Goal: Task Accomplishment & Management: Manage account settings

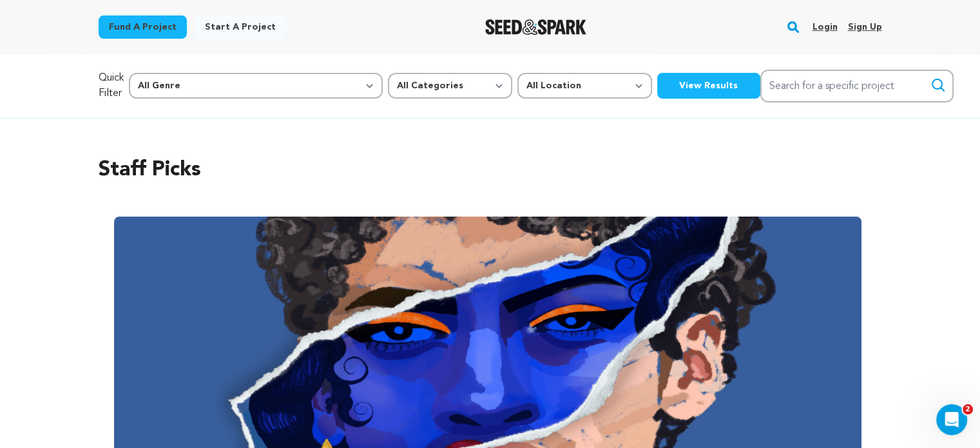
click at [826, 28] on link "Login" at bounding box center [824, 27] width 25 height 21
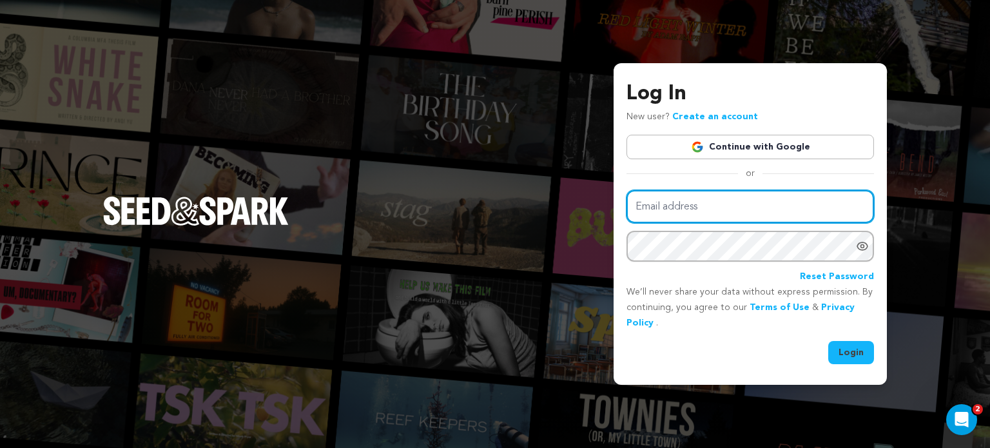
click at [701, 213] on input "Email address" at bounding box center [749, 206] width 247 height 33
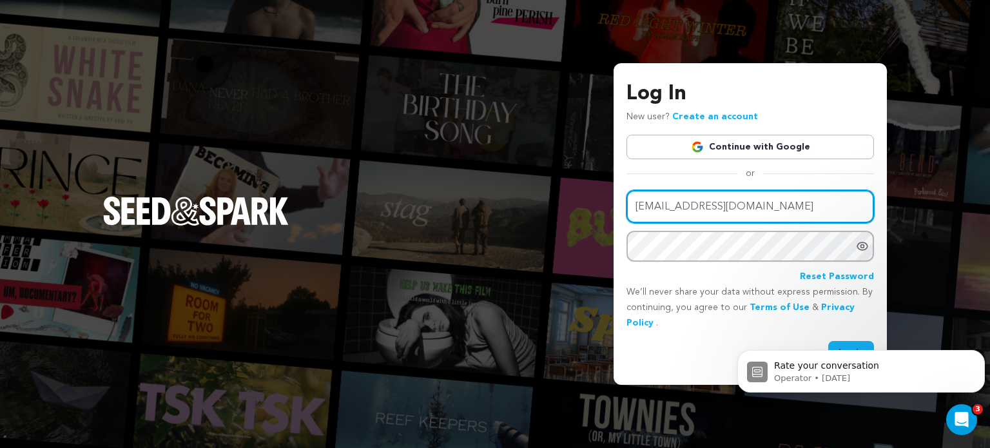
type input "natashanfisher@yahoo.com"
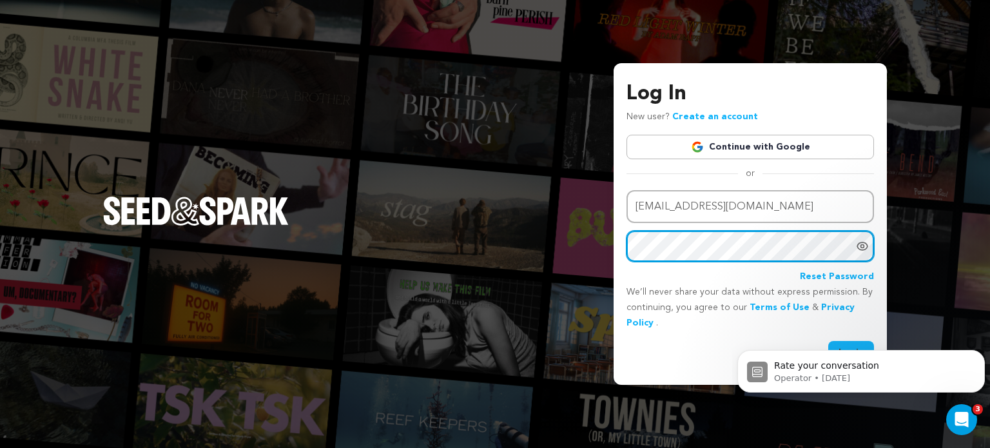
click at [828, 341] on button "Login" at bounding box center [851, 352] width 46 height 23
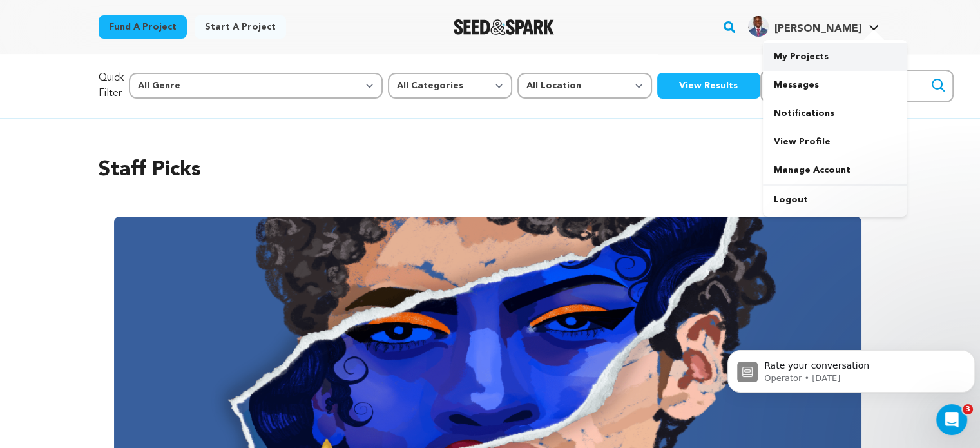
click at [818, 53] on link "My Projects" at bounding box center [835, 57] width 144 height 28
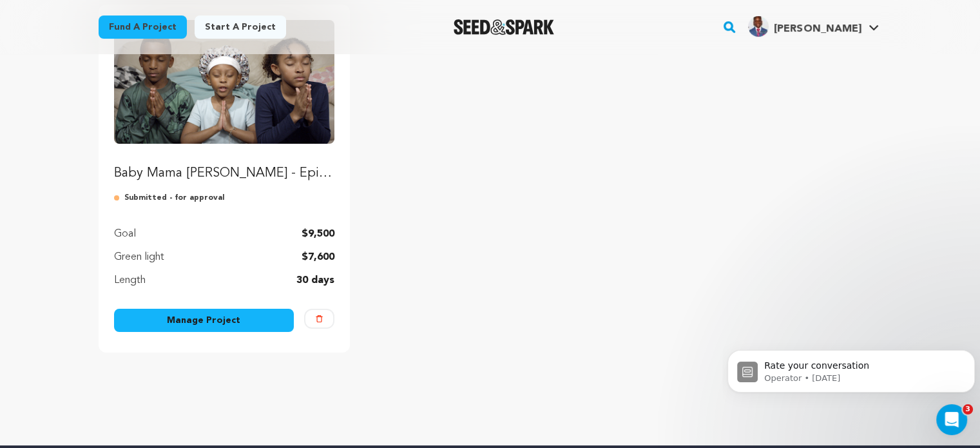
click at [189, 318] on link "Manage Project" at bounding box center [204, 320] width 180 height 23
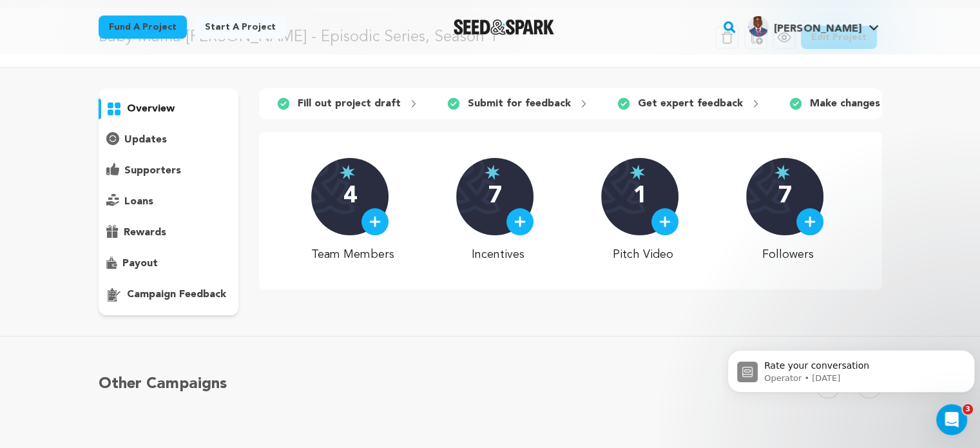
scroll to position [46, 0]
click at [353, 198] on p "4" at bounding box center [351, 197] width 14 height 26
click at [384, 236] on div at bounding box center [375, 222] width 27 height 27
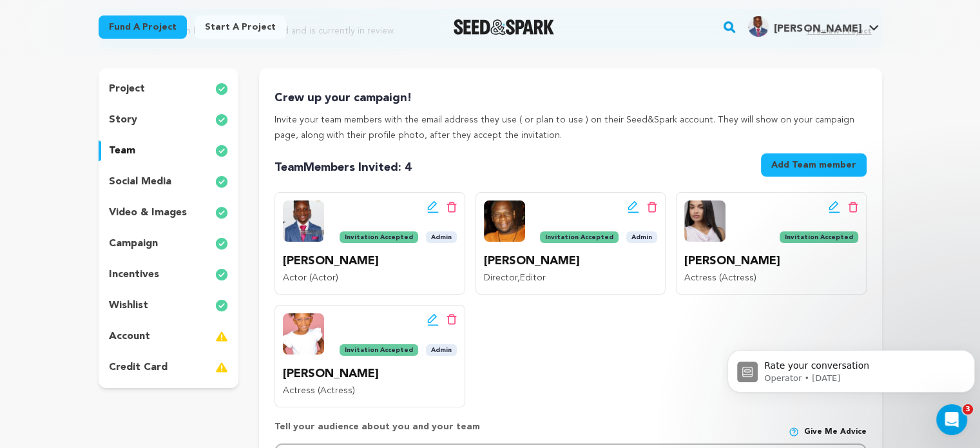
scroll to position [129, 0]
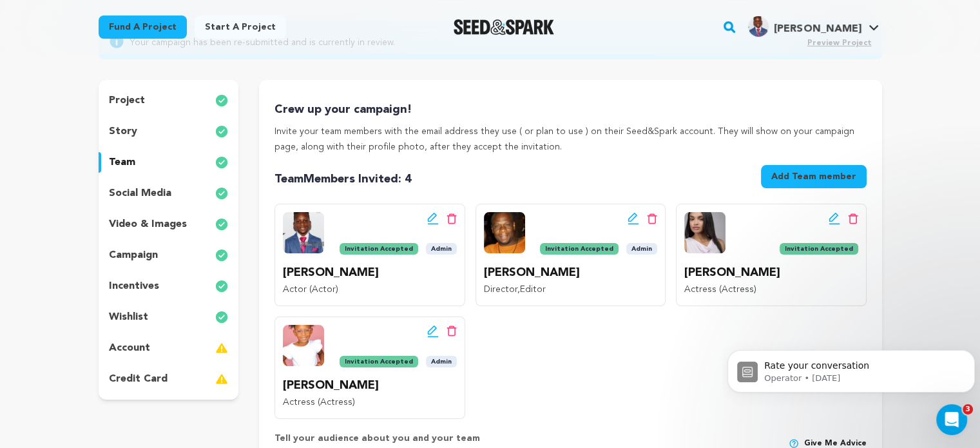
click at [120, 101] on p "project" at bounding box center [127, 100] width 36 height 15
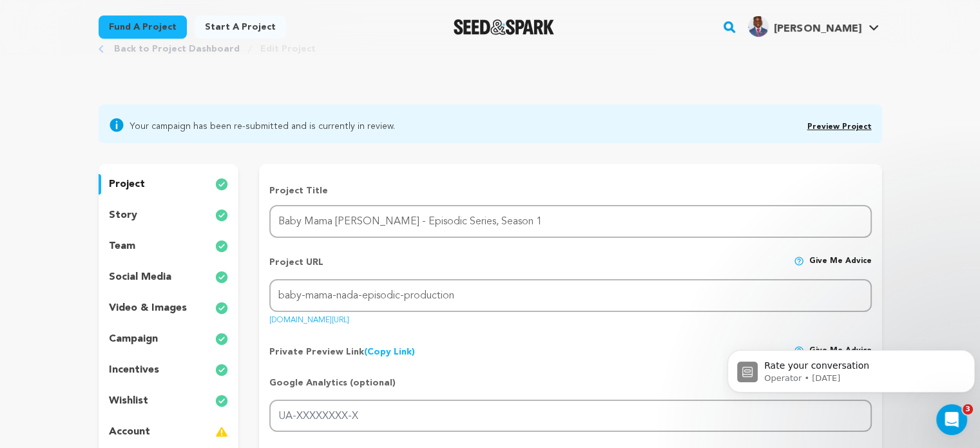
scroll to position [17, 0]
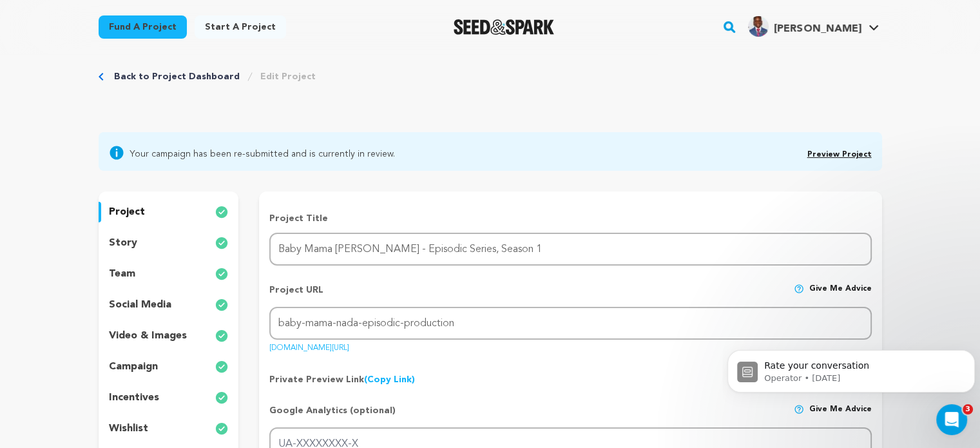
click at [121, 251] on div "story" at bounding box center [169, 243] width 140 height 21
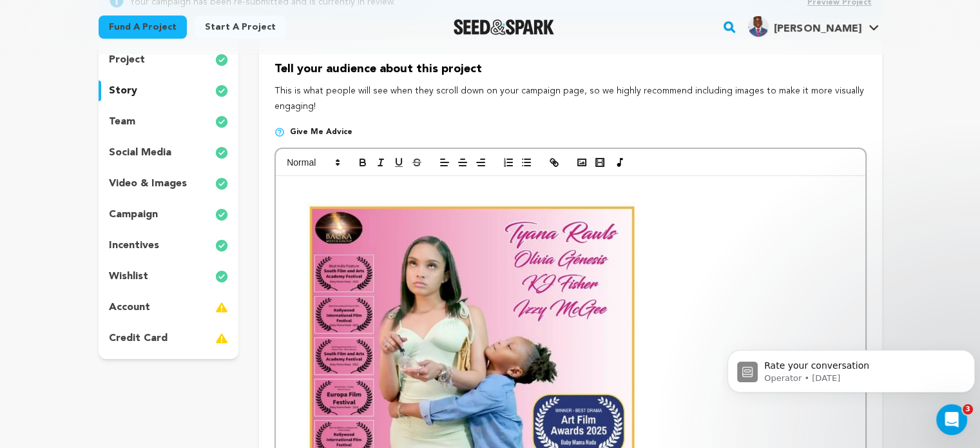
scroll to position [162, 0]
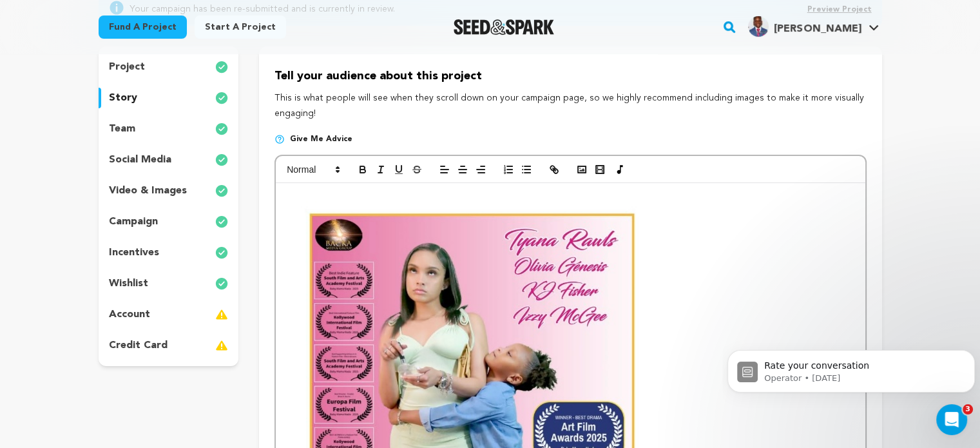
click at [131, 123] on p "team" at bounding box center [122, 128] width 26 height 15
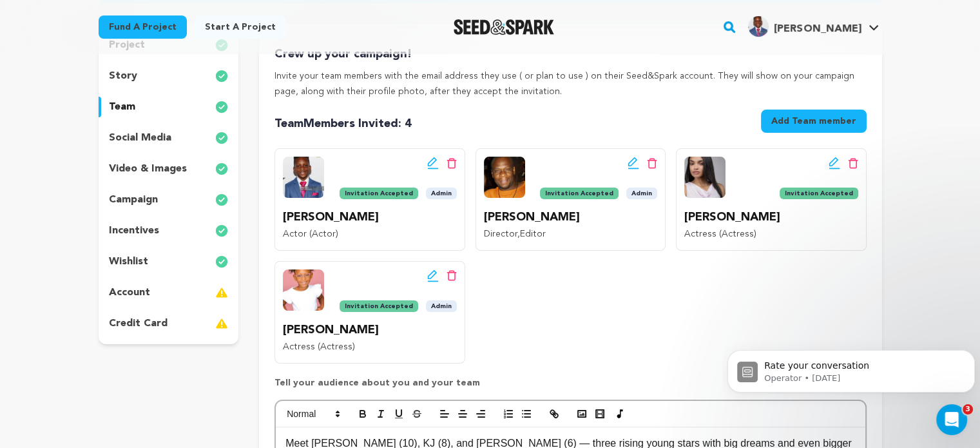
scroll to position [160, 0]
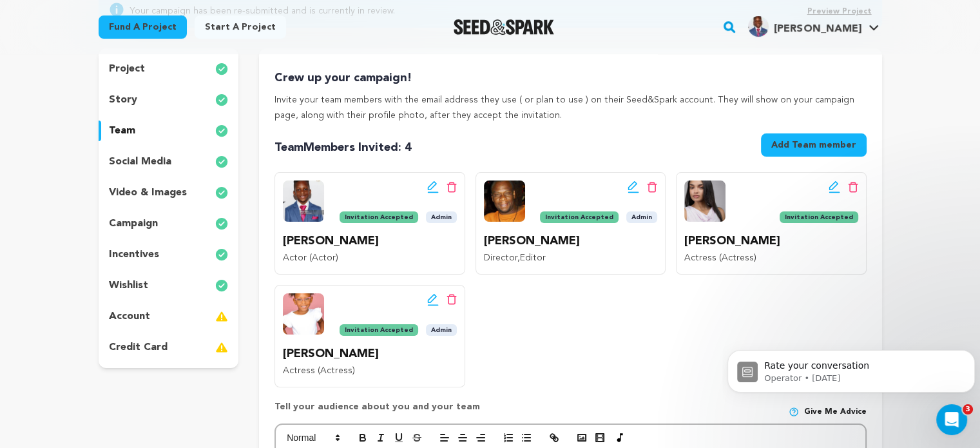
click at [162, 156] on p "social media" at bounding box center [140, 161] width 63 height 15
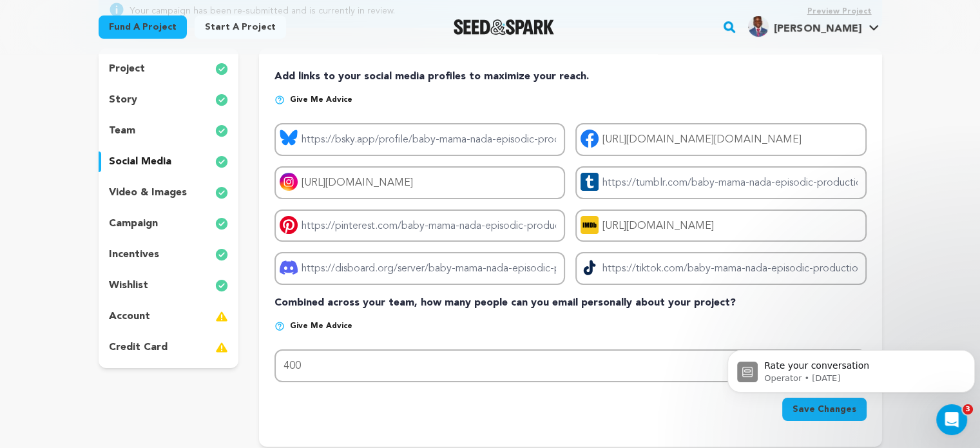
click at [134, 190] on p "video & images" at bounding box center [148, 192] width 78 height 15
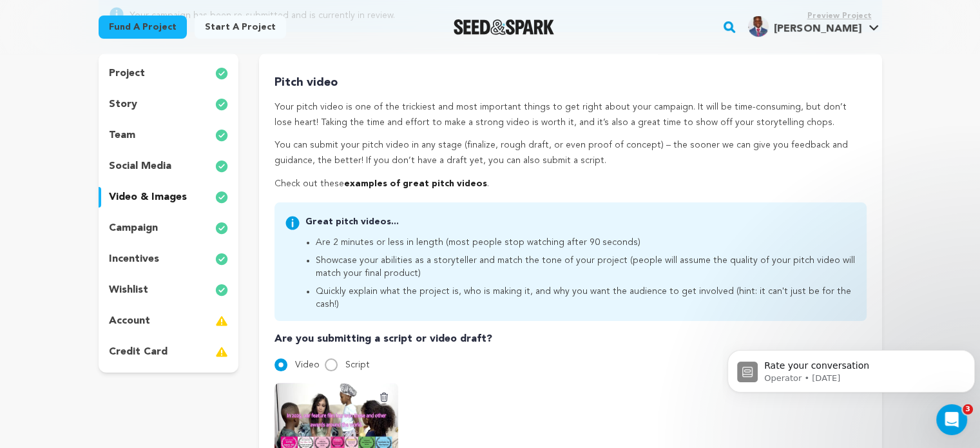
scroll to position [152, 0]
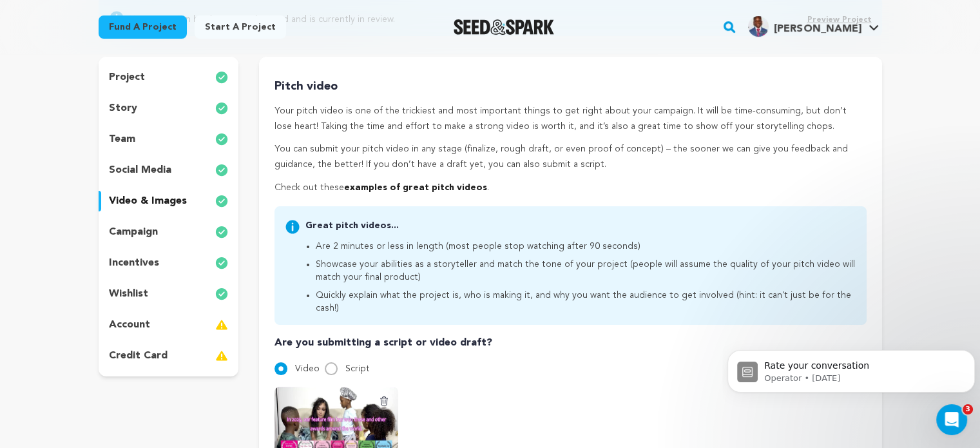
click at [128, 237] on p "campaign" at bounding box center [133, 231] width 49 height 15
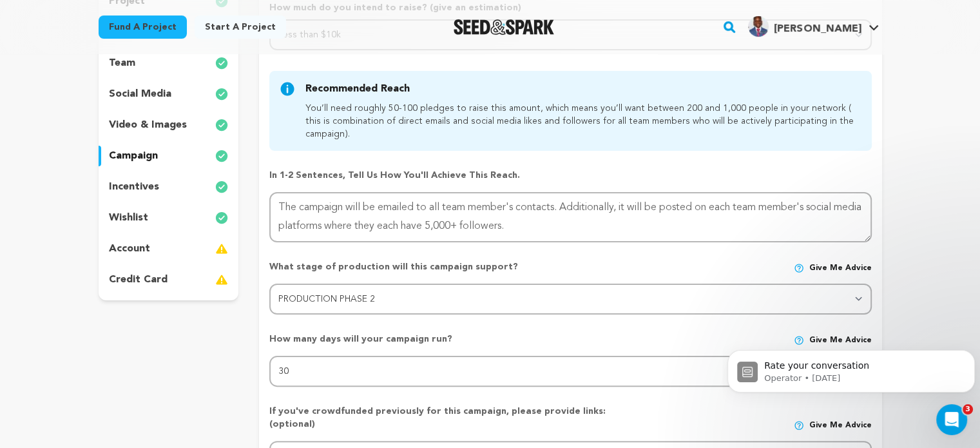
scroll to position [222, 0]
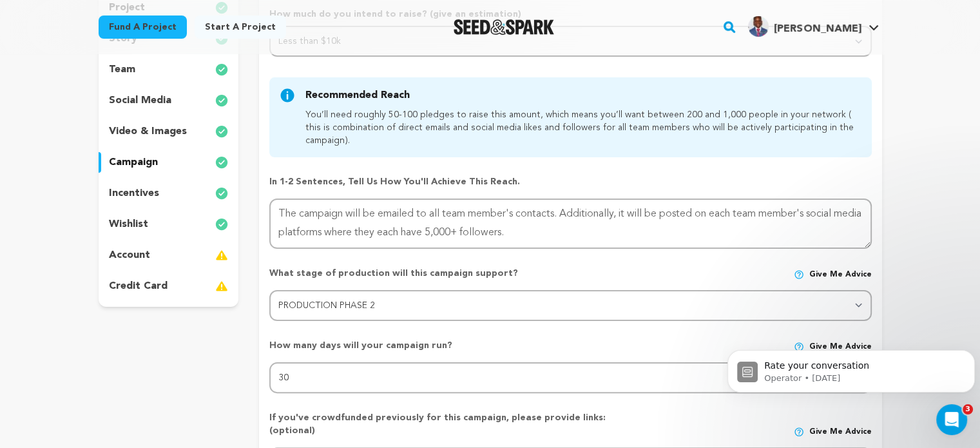
click at [135, 188] on p "incentives" at bounding box center [134, 193] width 50 height 15
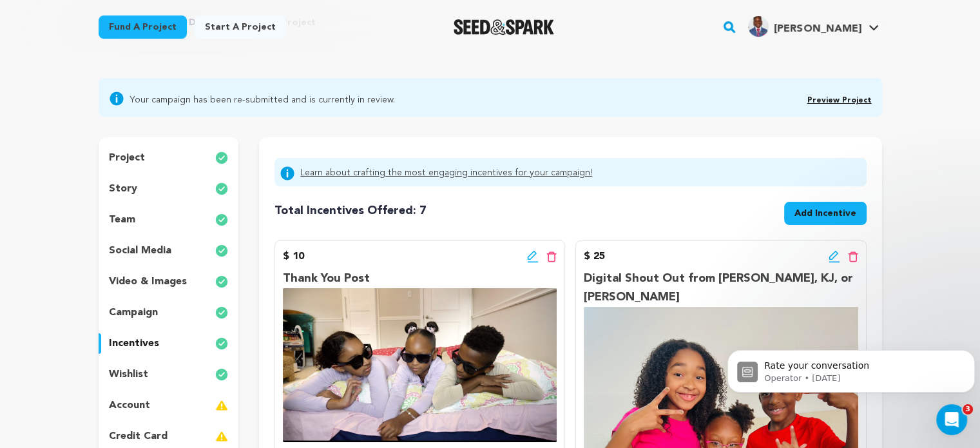
scroll to position [106, 0]
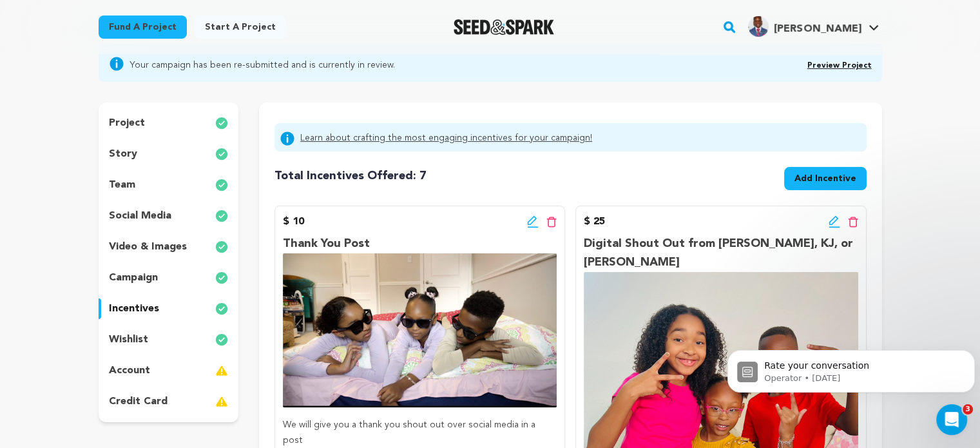
click at [124, 334] on p "wishlist" at bounding box center [128, 339] width 39 height 15
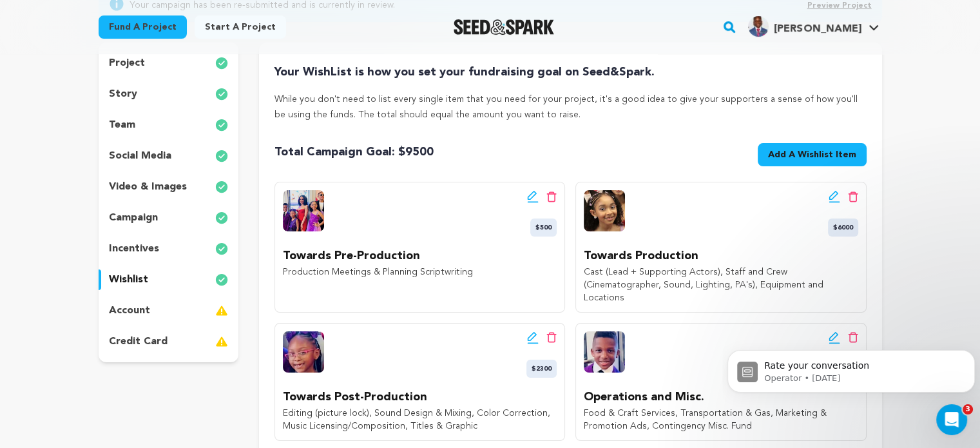
scroll to position [157, 0]
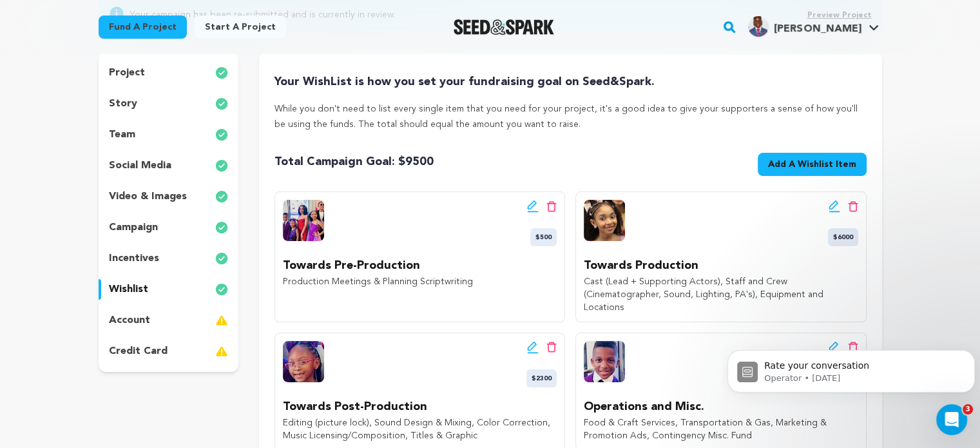
click at [121, 317] on p "account" at bounding box center [129, 320] width 41 height 15
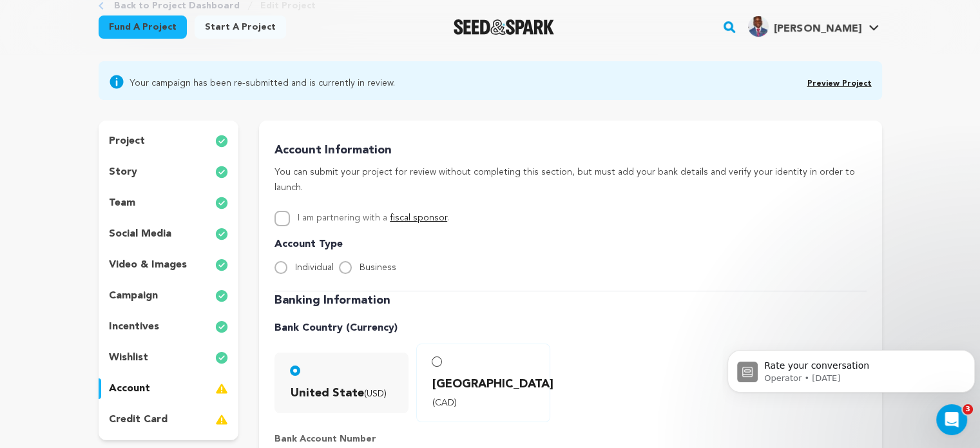
scroll to position [85, 0]
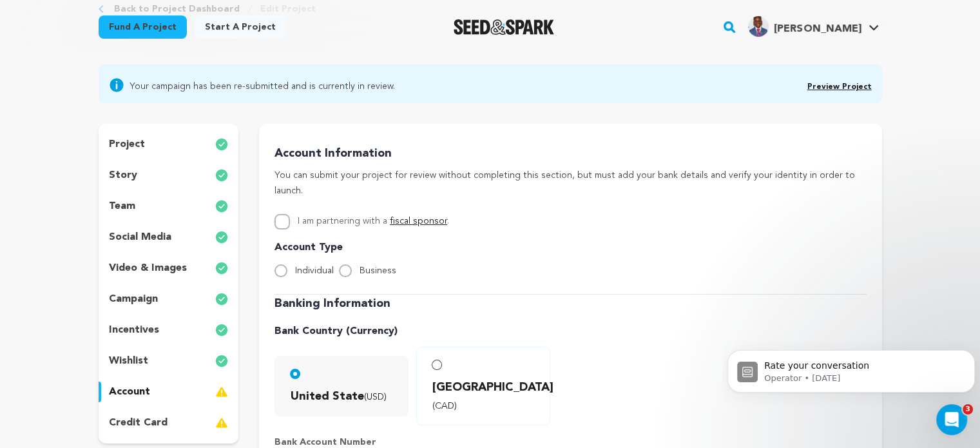
click at [157, 421] on p "credit card" at bounding box center [138, 422] width 59 height 15
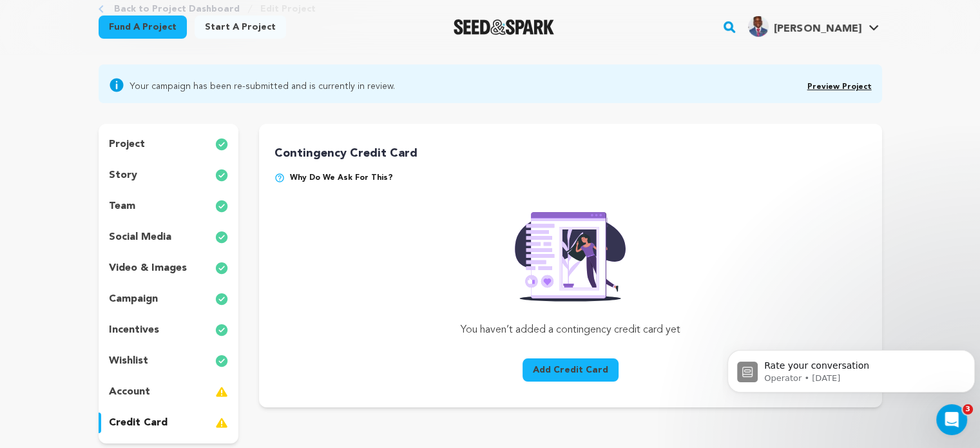
click at [843, 90] on link "Preview Project" at bounding box center [840, 87] width 64 height 8
